Goal: Find specific page/section: Find specific page/section

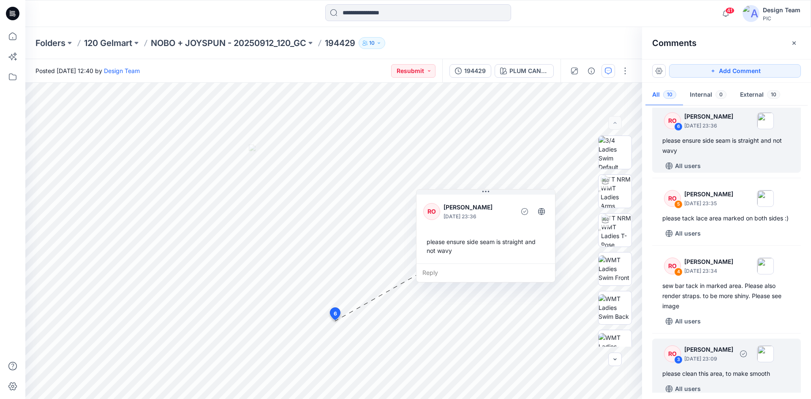
scroll to position [512, 0]
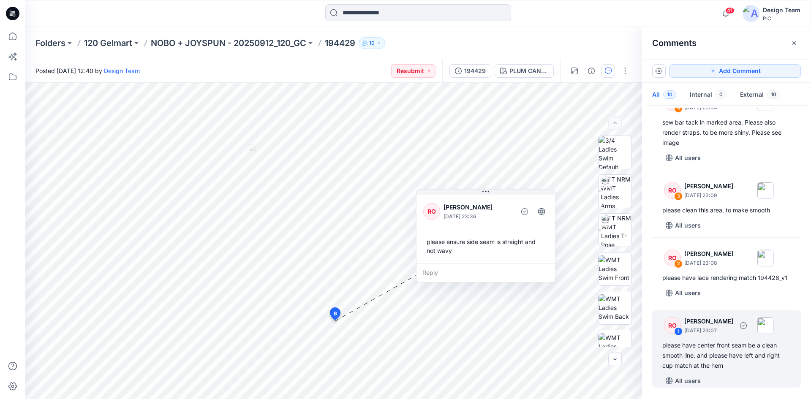
drag, startPoint x: 720, startPoint y: 344, endPoint x: 737, endPoint y: 343, distance: 16.9
click at [720, 344] on div "please have center front seam be a clean smooth line. and please have left and …" at bounding box center [727, 356] width 128 height 30
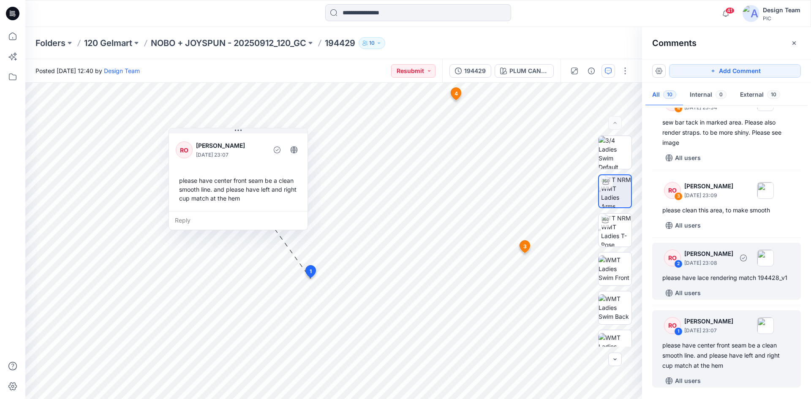
click at [722, 273] on div "please have lace rendering match 194428_v1" at bounding box center [727, 278] width 128 height 10
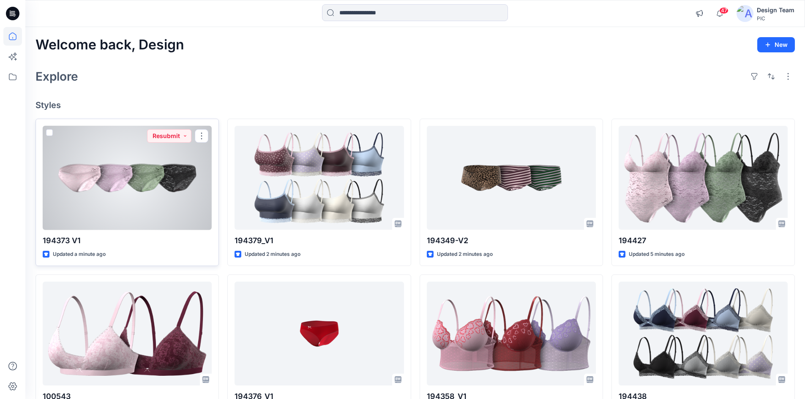
click at [152, 185] on div at bounding box center [127, 178] width 169 height 104
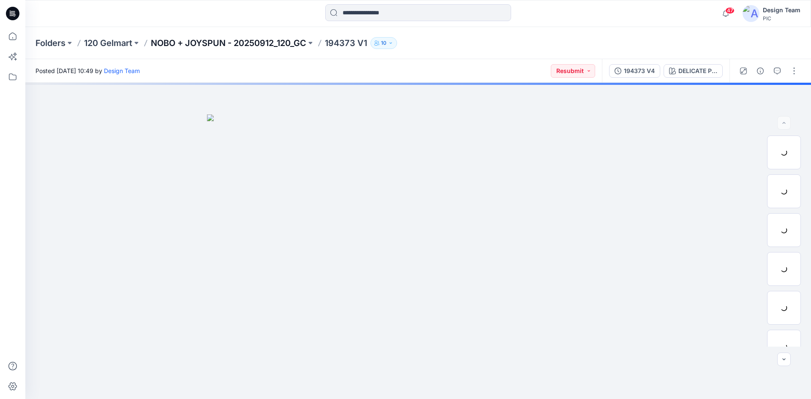
click at [204, 40] on p "NOBO + JOYSPUN - 20250912_120_GC" at bounding box center [229, 43] width 156 height 12
